Goal: Task Accomplishment & Management: Use online tool/utility

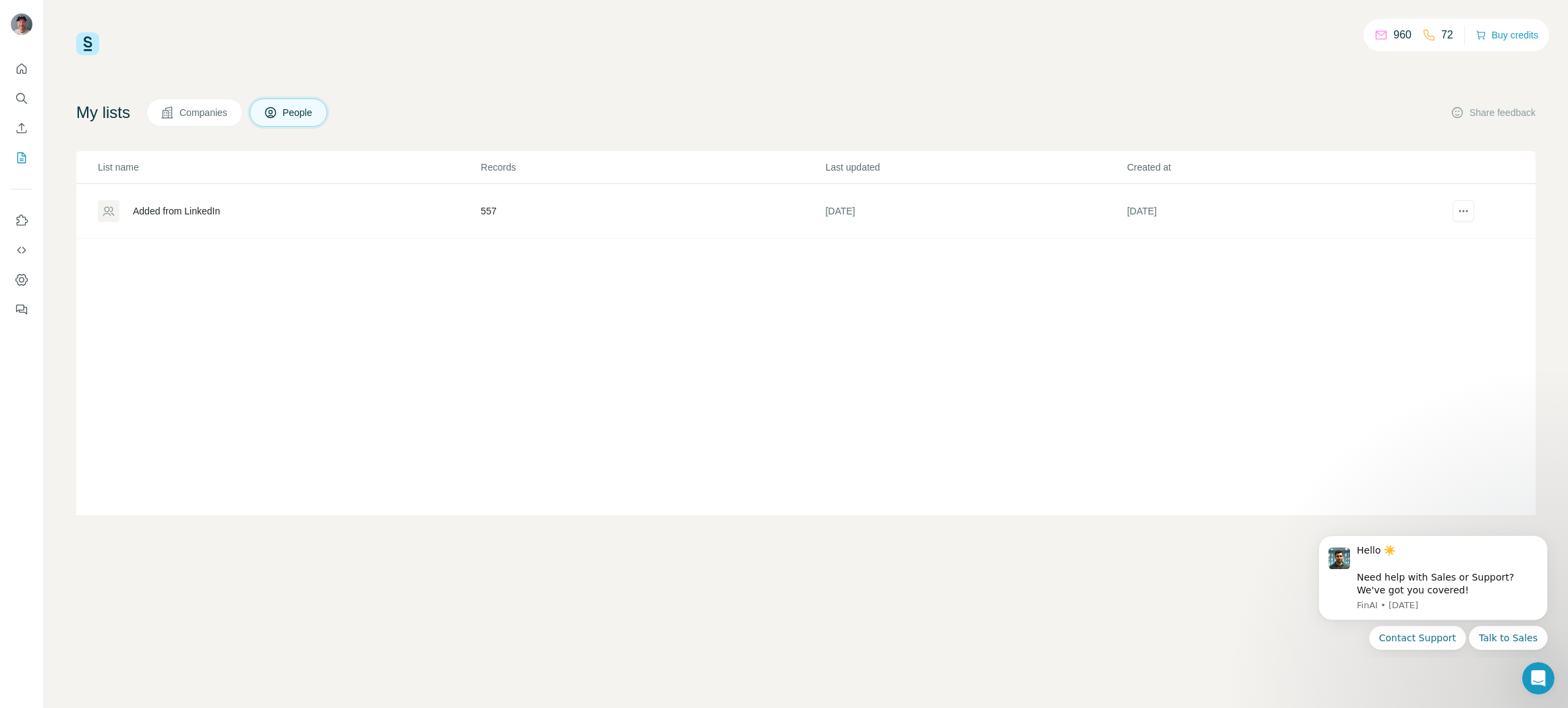
click at [198, 112] on span "Companies" at bounding box center [204, 113] width 49 height 14
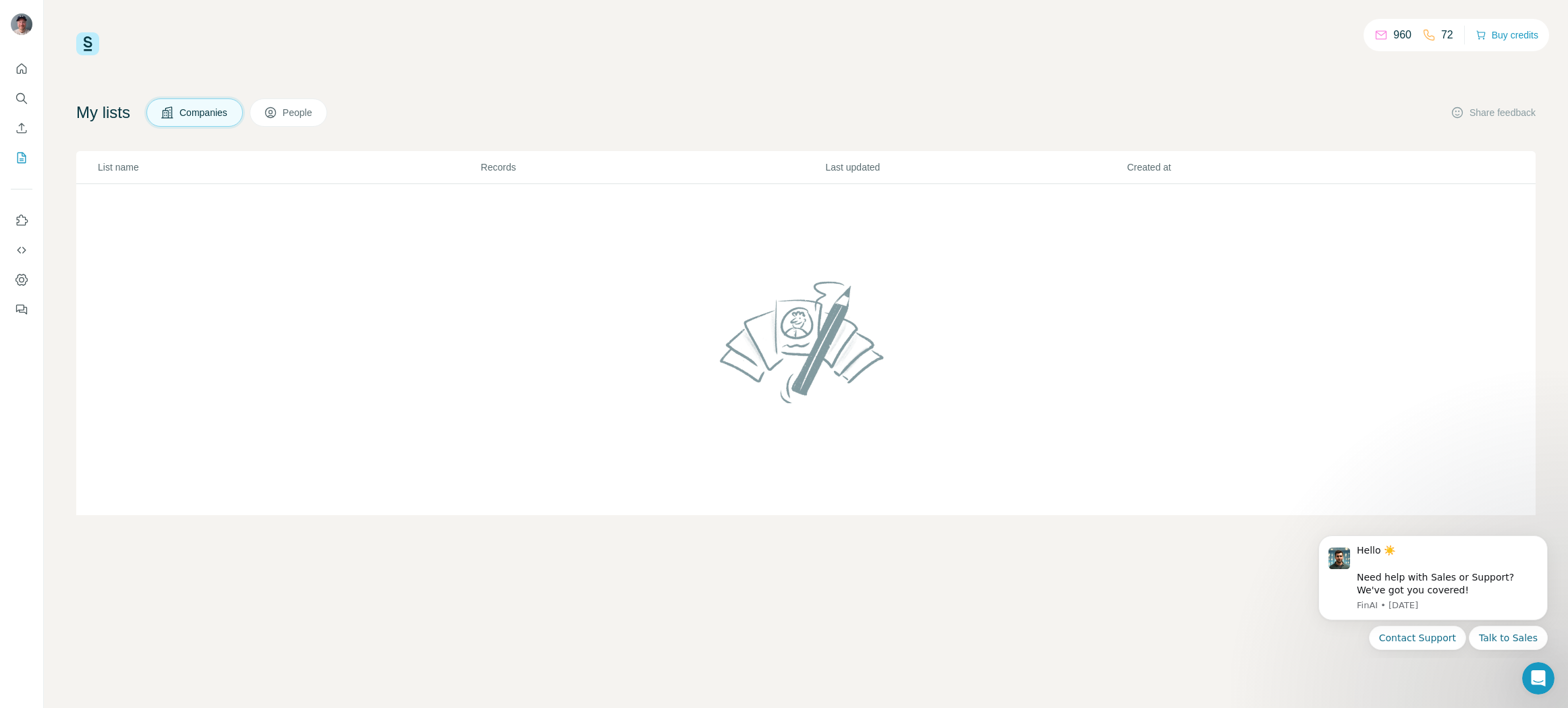
click at [274, 113] on icon at bounding box center [270, 113] width 7 height 7
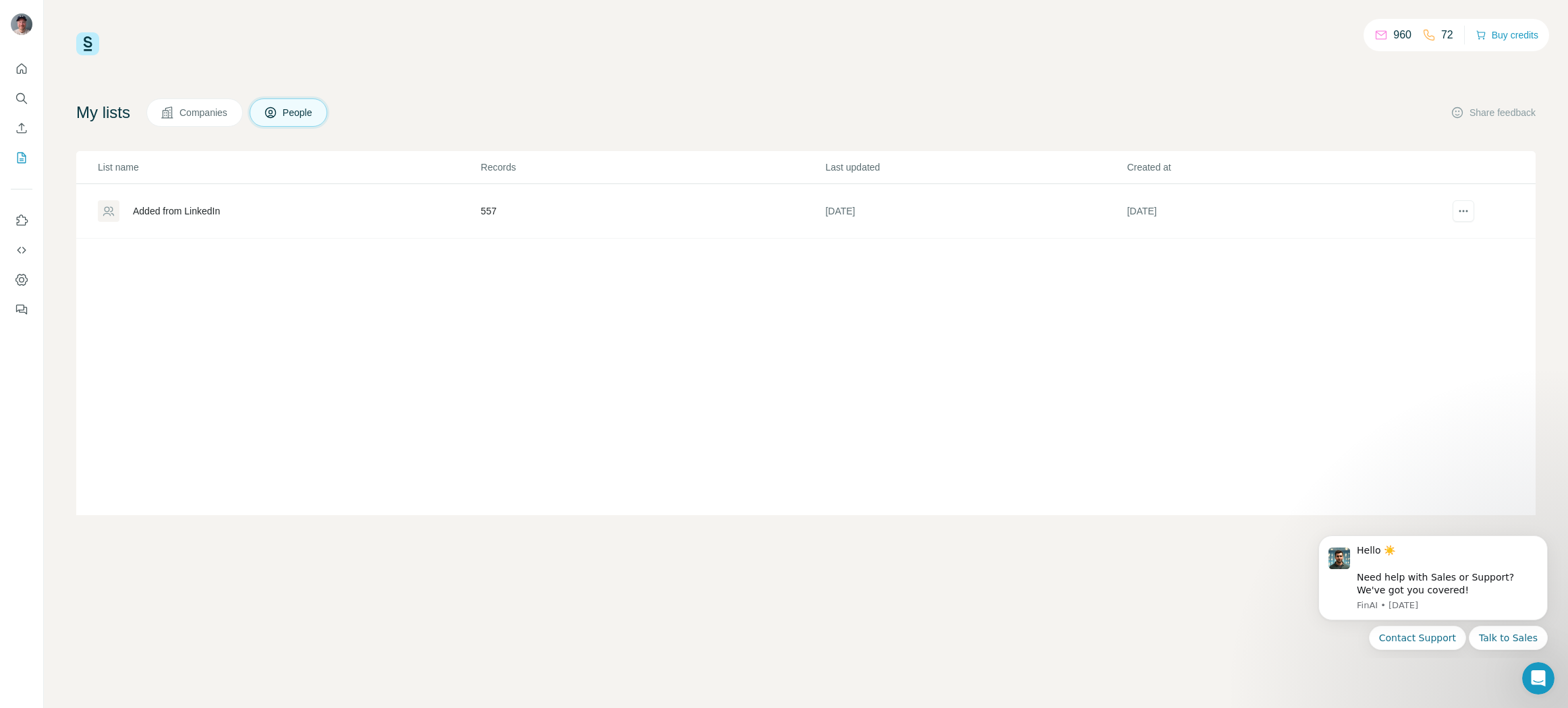
click at [188, 210] on div "Added from LinkedIn" at bounding box center [176, 211] width 87 height 14
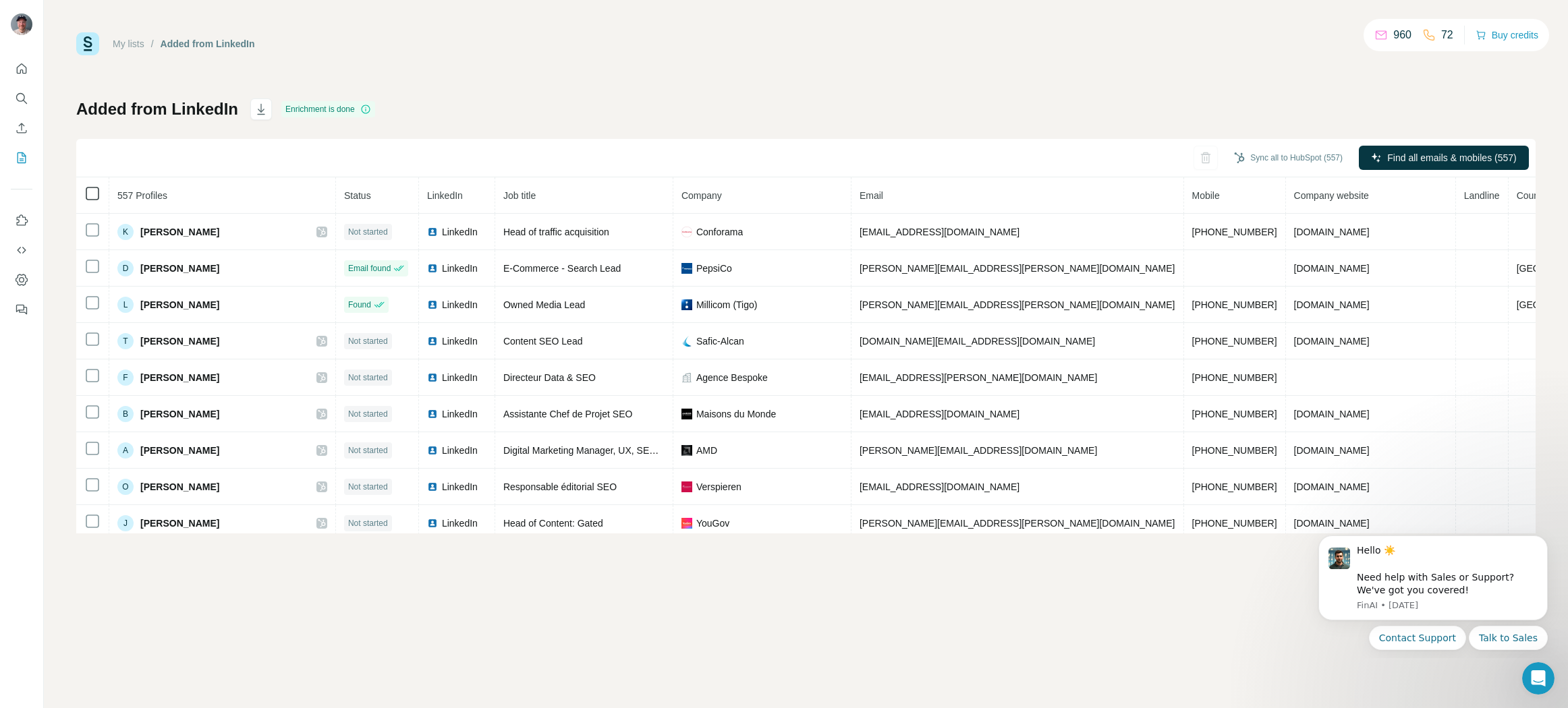
click at [92, 186] on icon at bounding box center [93, 194] width 16 height 16
click at [1280, 157] on button "Sync all to HubSpot (557)" at bounding box center [1288, 158] width 128 height 20
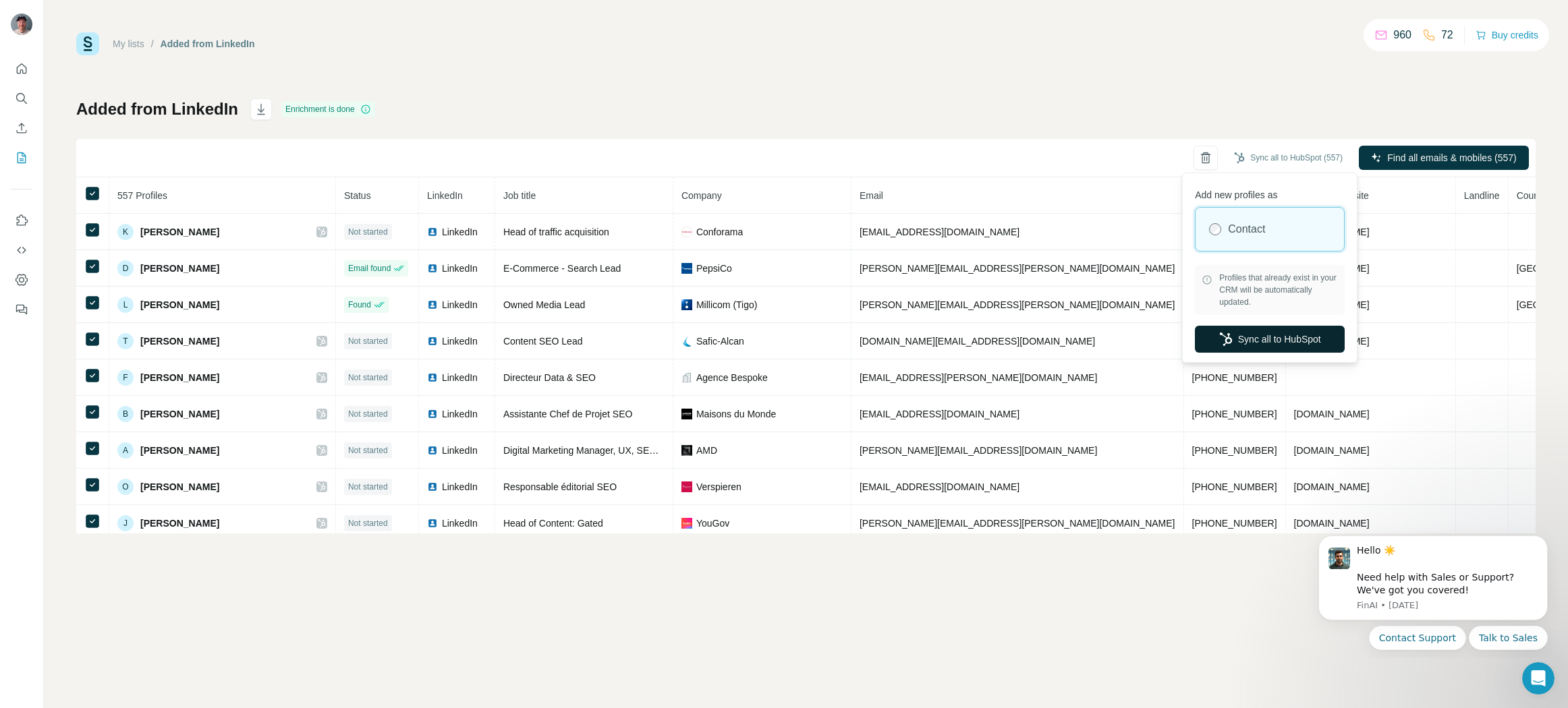
click at [1275, 336] on button "Sync all to HubSpot" at bounding box center [1270, 339] width 150 height 27
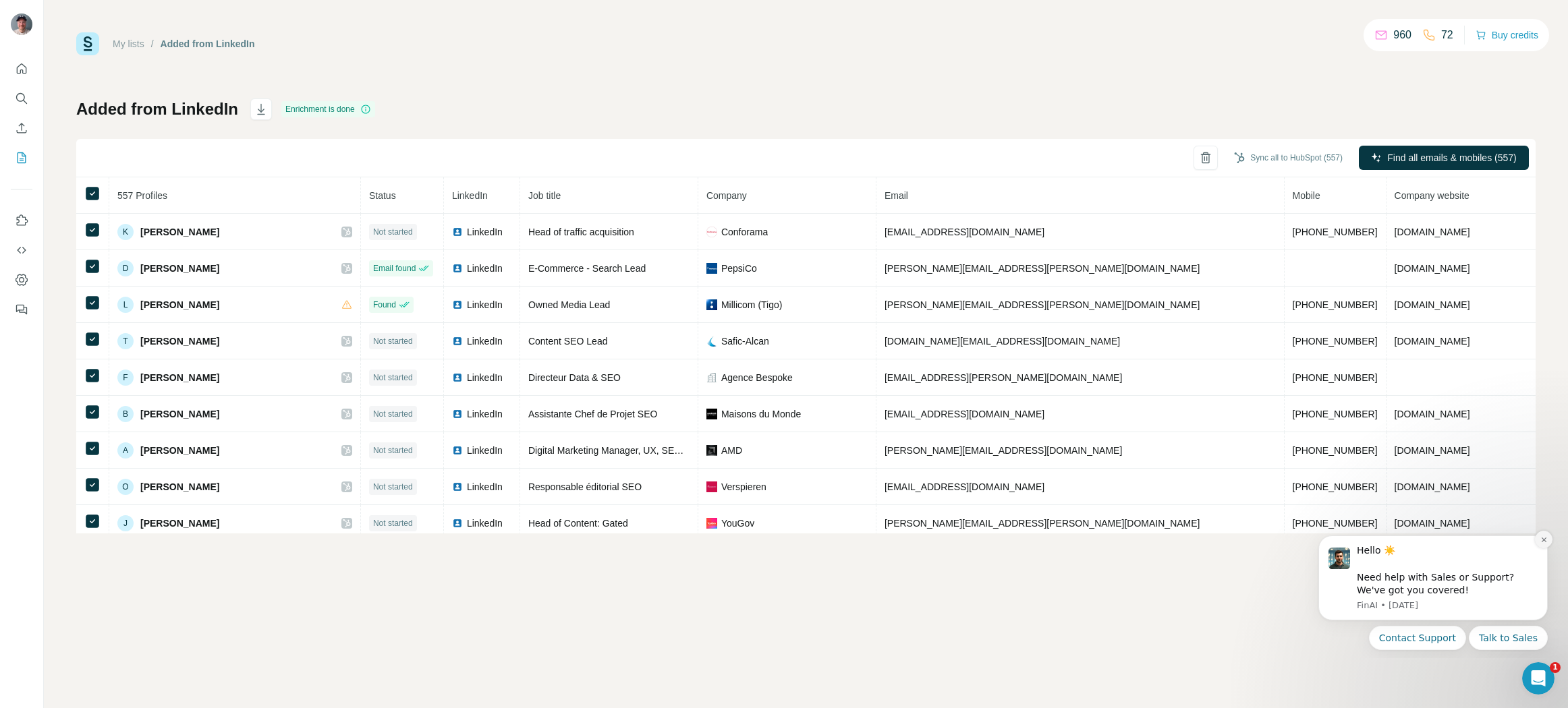
click at [1544, 538] on icon "Dismiss notification" at bounding box center [1544, 540] width 7 height 7
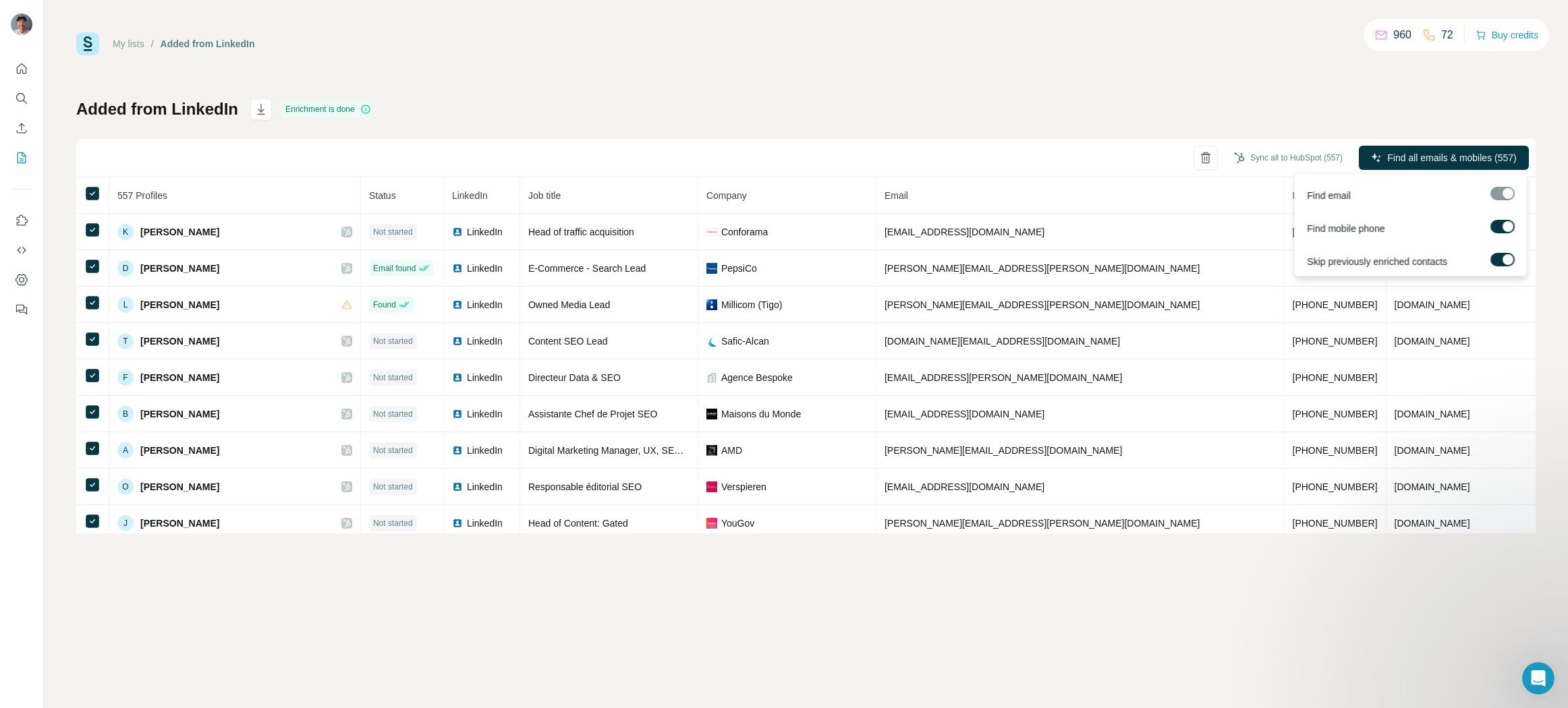
click at [1506, 229] on div at bounding box center [1508, 226] width 11 height 11
click at [1500, 224] on div at bounding box center [1497, 226] width 11 height 11
click at [1504, 228] on div at bounding box center [1508, 226] width 11 height 11
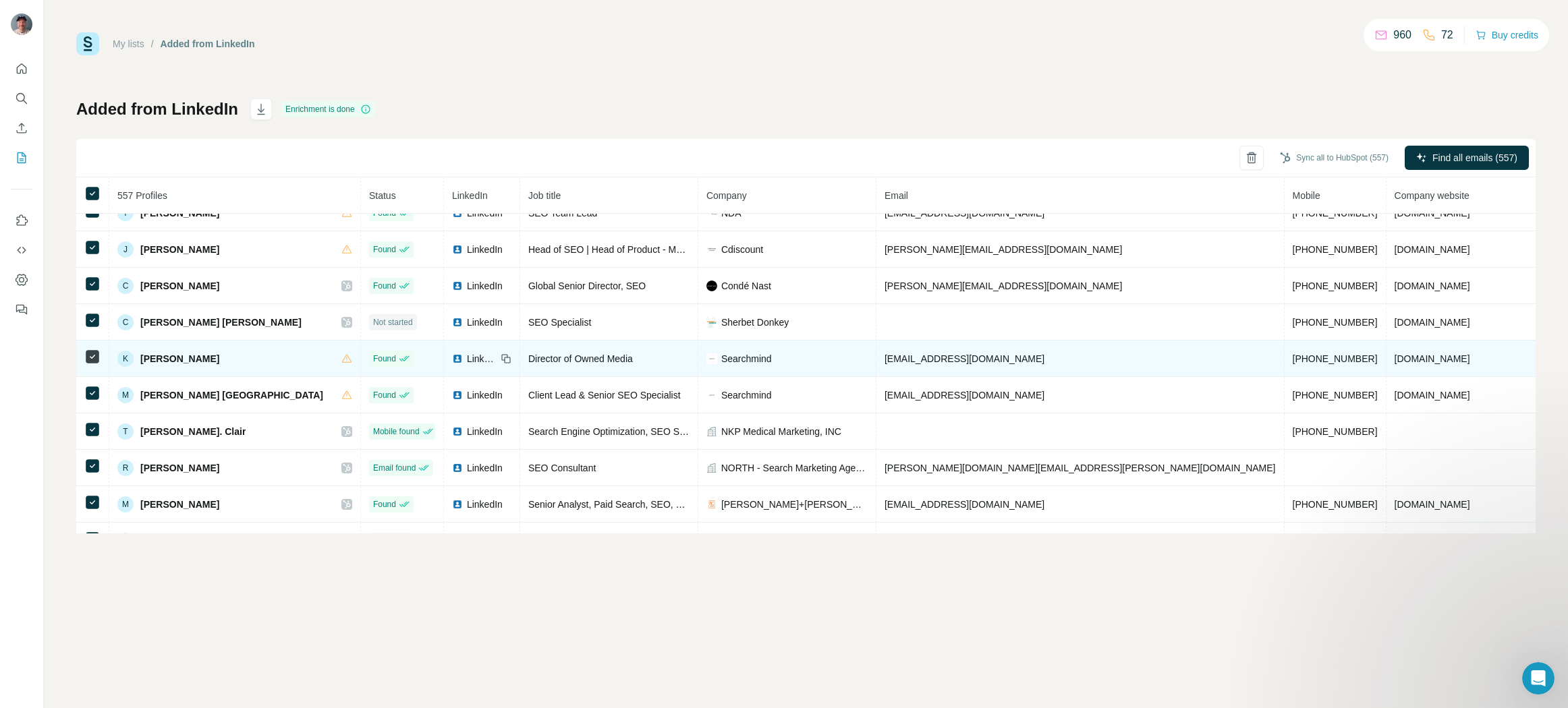
scroll to position [2032, 0]
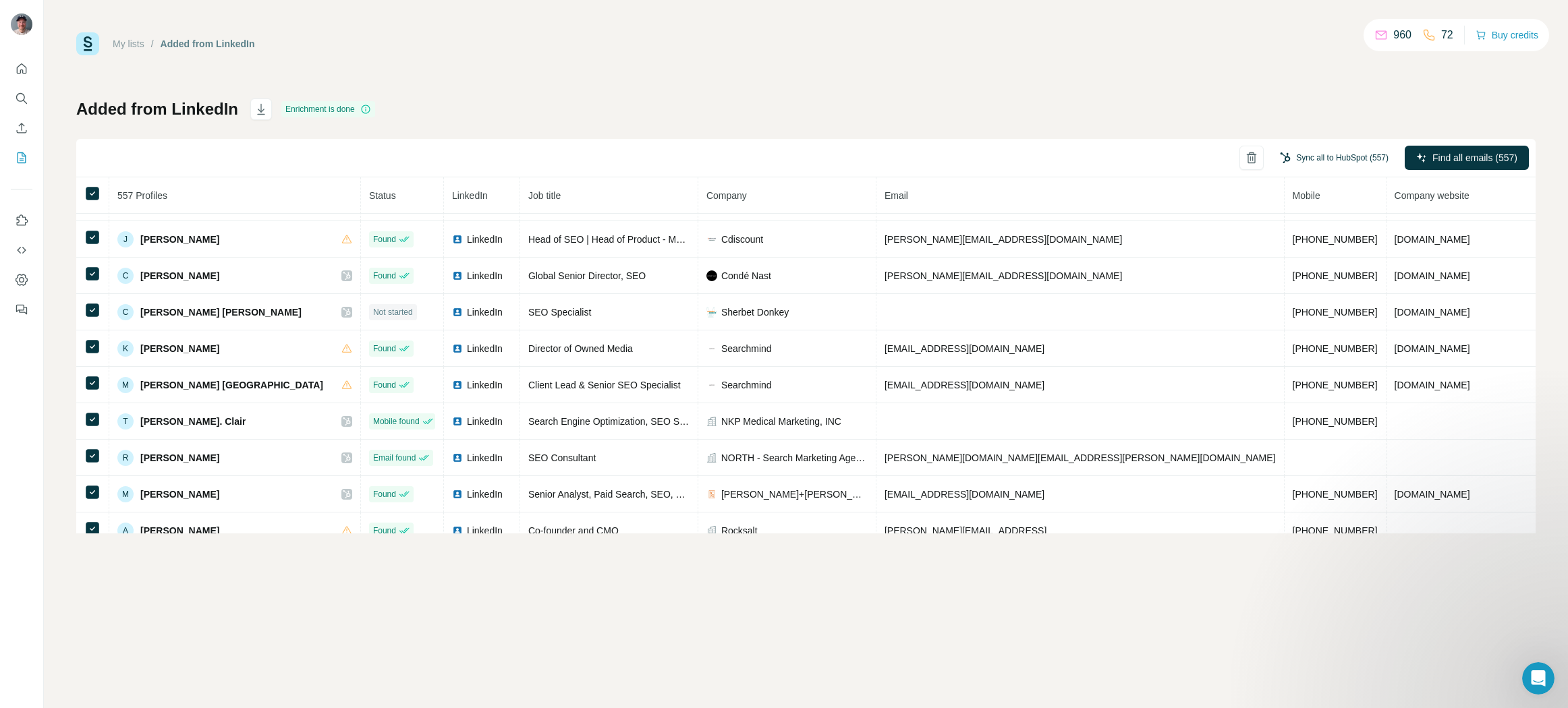
click at [1321, 157] on button "Sync all to HubSpot (557)" at bounding box center [1334, 158] width 128 height 20
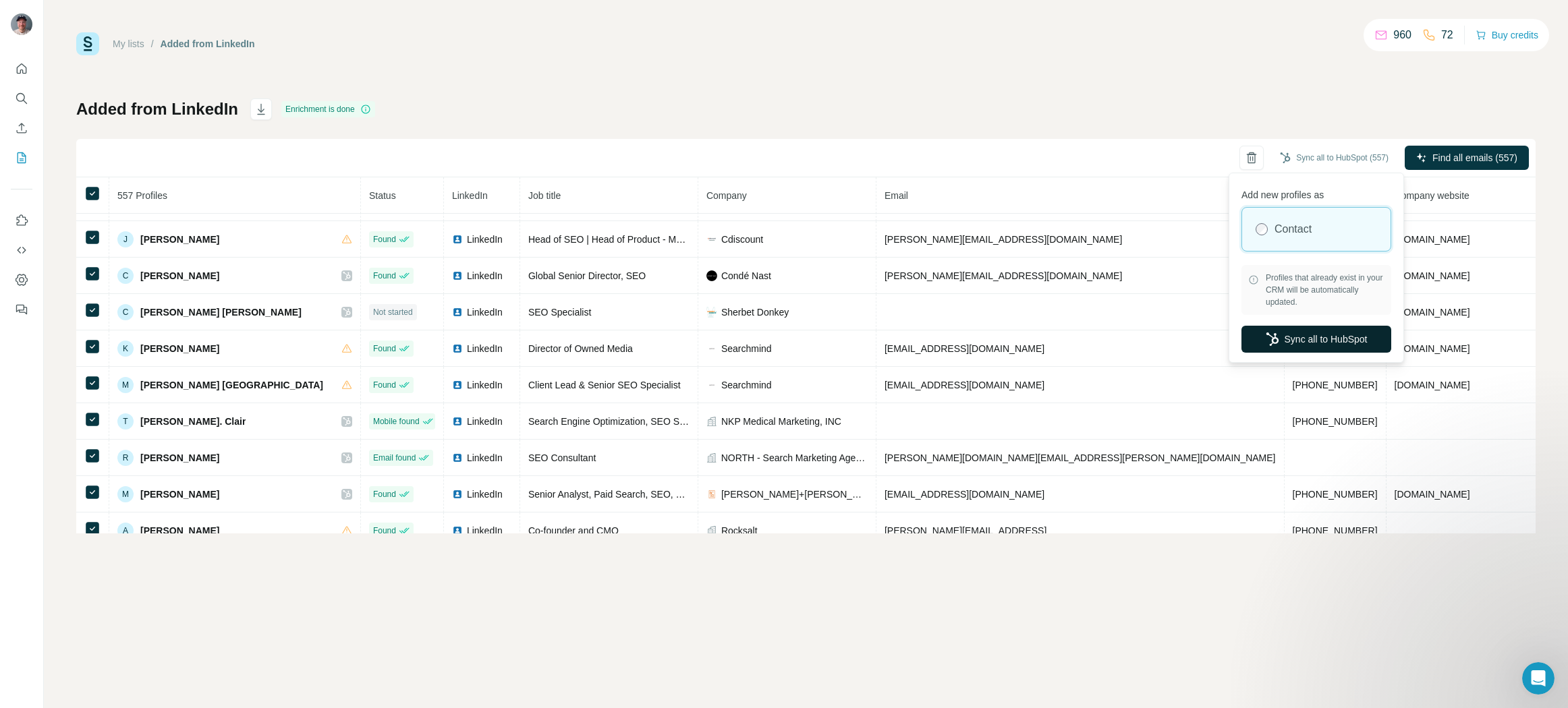
click at [1302, 334] on button "Sync all to HubSpot" at bounding box center [1317, 339] width 150 height 27
